Goal: Complete application form

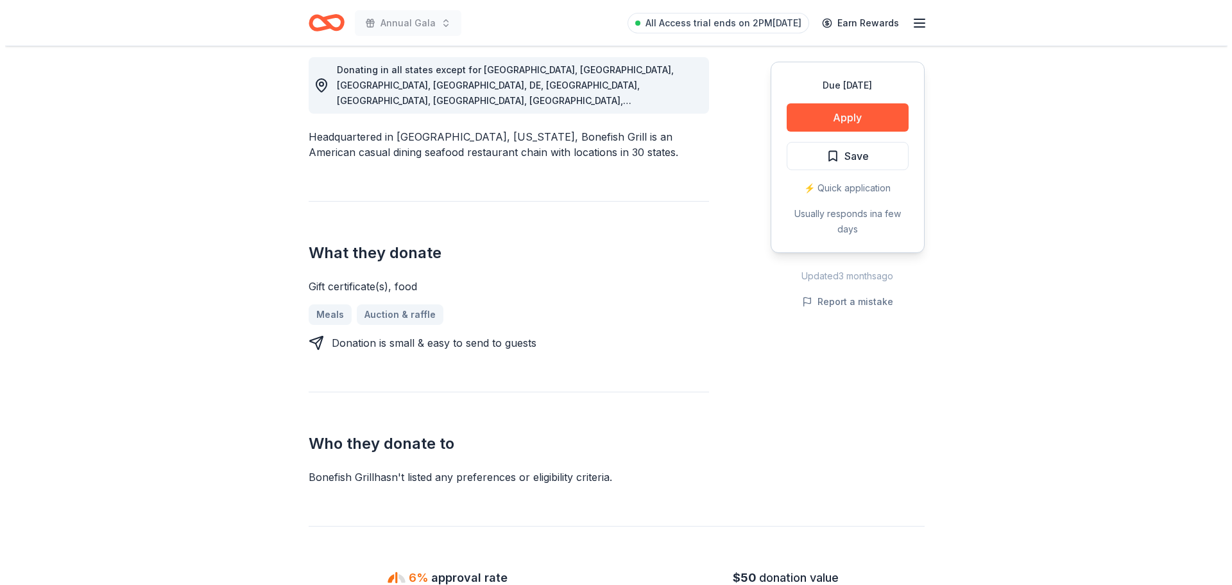
scroll to position [385, 0]
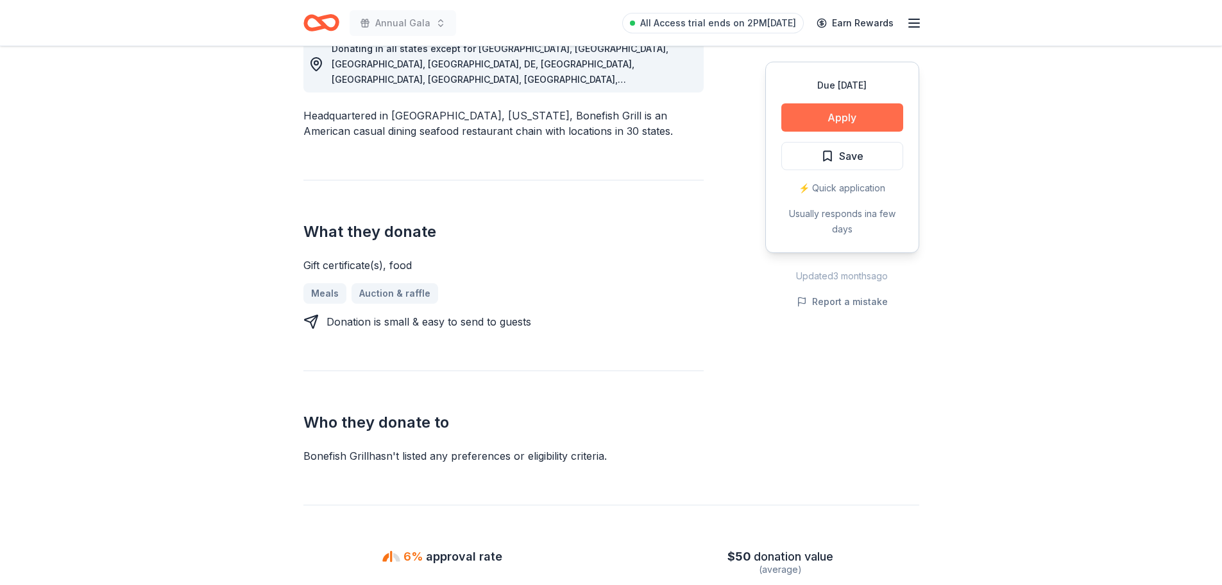
click at [838, 118] on button "Apply" at bounding box center [843, 117] width 122 height 28
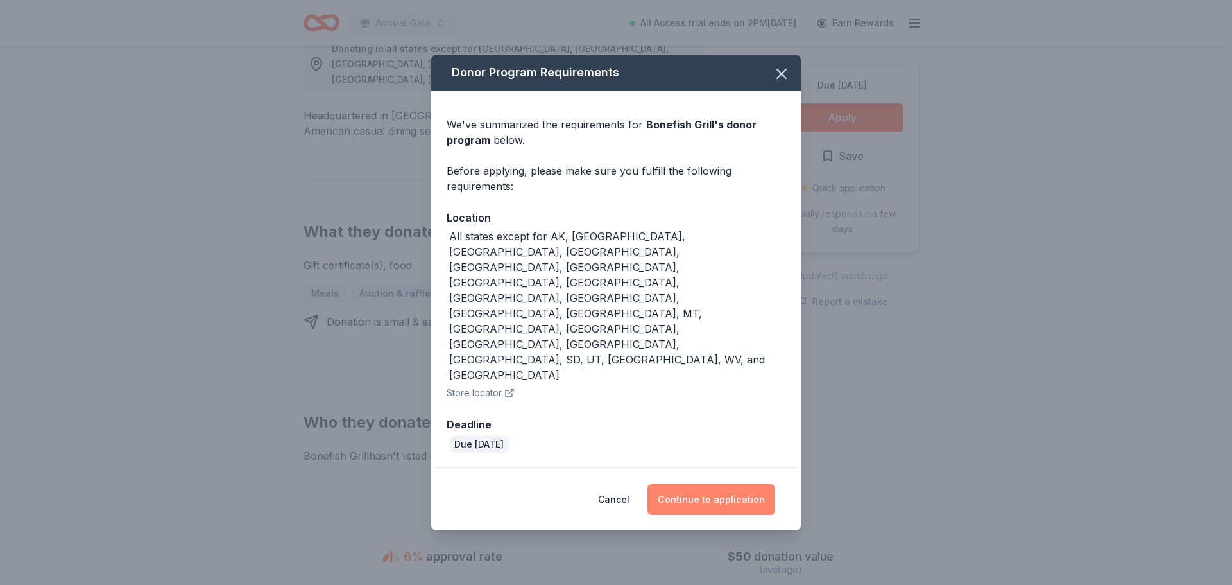
click at [739, 484] on button "Continue to application" at bounding box center [711, 499] width 128 height 31
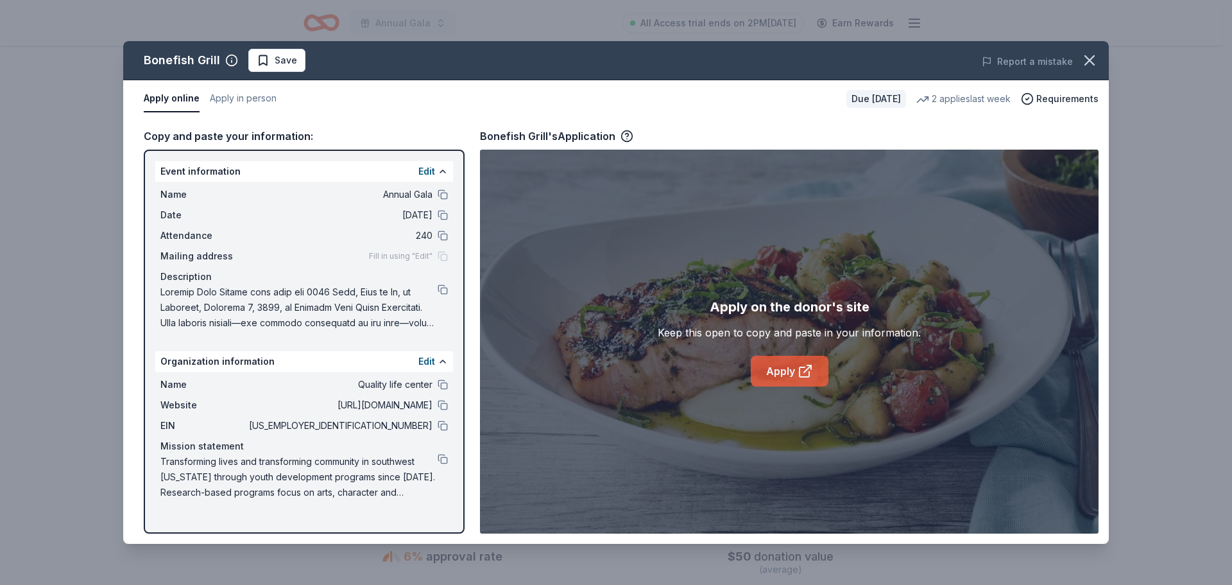
click at [781, 368] on link "Apply" at bounding box center [790, 370] width 78 height 31
